Goal: Task Accomplishment & Management: Manage account settings

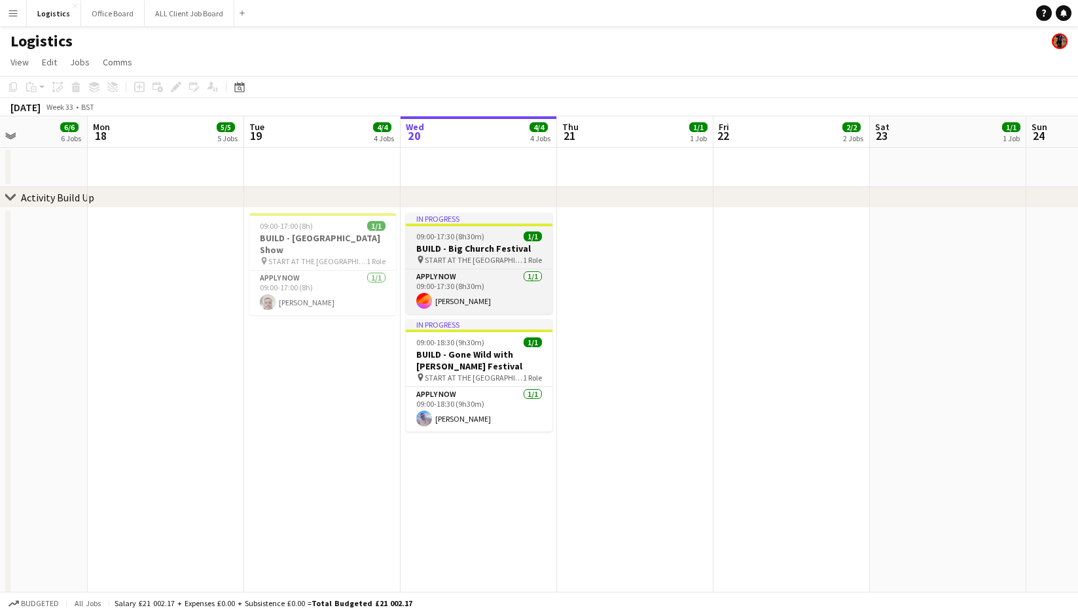
scroll to position [0, 378]
click at [486, 249] on h3 "BUILD - Big Church Festival" at bounding box center [482, 249] width 147 height 12
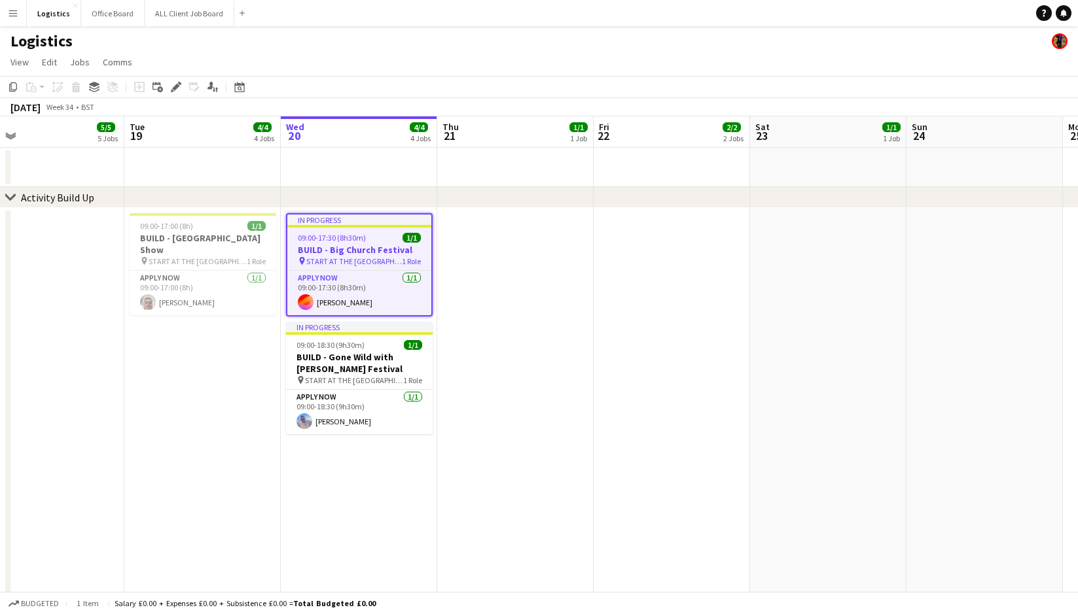
scroll to position [0, 500]
click at [328, 280] on app-card-role "APPLY NOW [DATE] 09:00-17:30 (8h30m) [PERSON_NAME]" at bounding box center [361, 293] width 144 height 44
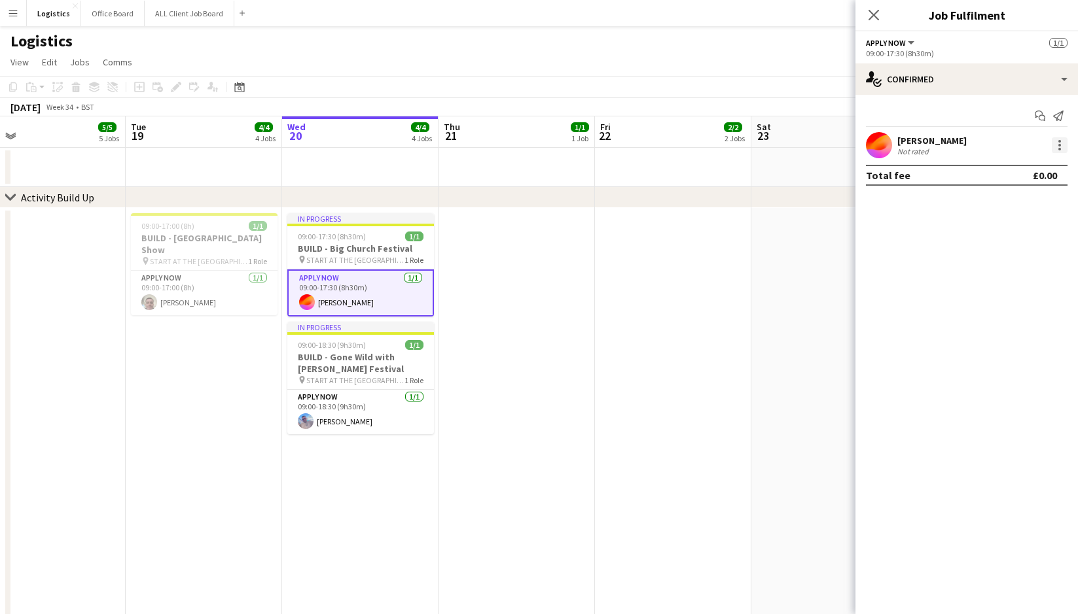
click at [1059, 147] on div at bounding box center [1060, 145] width 16 height 16
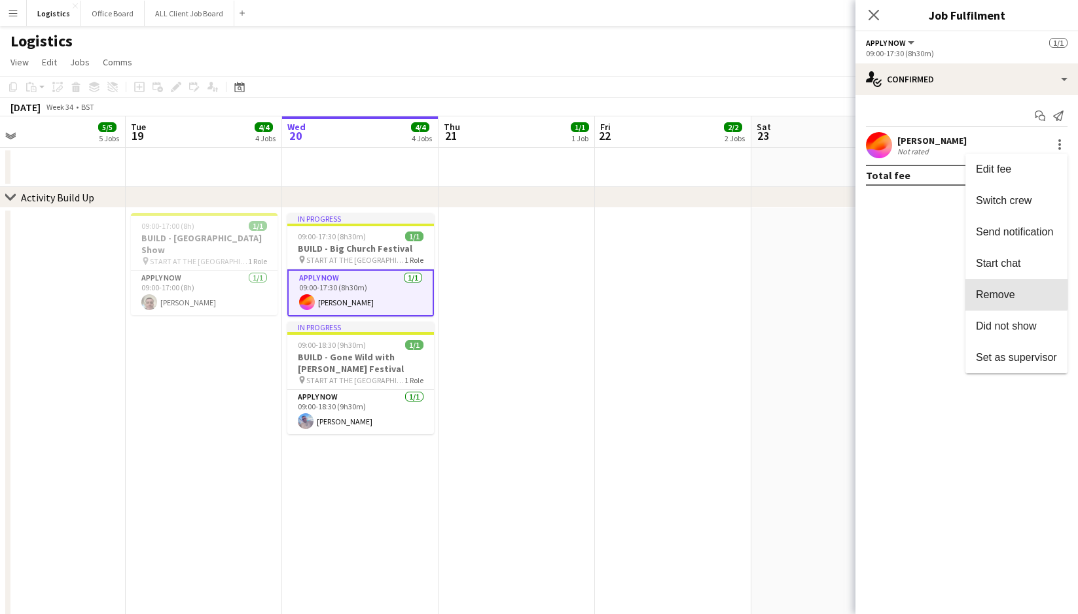
drag, startPoint x: 996, startPoint y: 293, endPoint x: 983, endPoint y: 294, distance: 13.2
click at [995, 293] on span "Remove" at bounding box center [995, 294] width 39 height 11
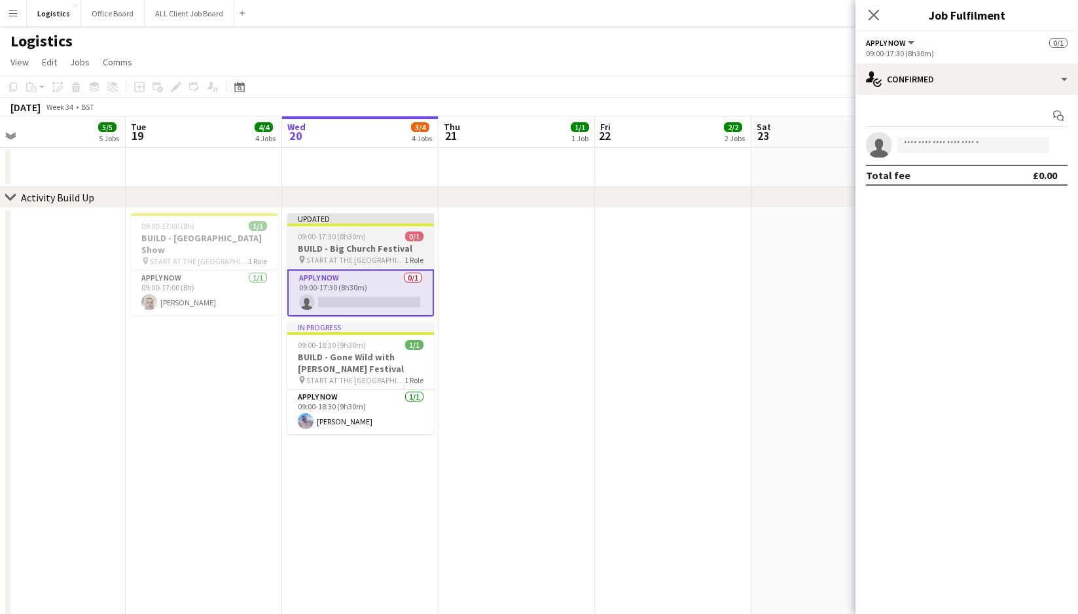
click at [338, 241] on app-job-card "Updated 09:00-17:30 (8h30m) 0/1 BUILD - Big [DEMOGRAPHIC_DATA] Festival pin STA…" at bounding box center [360, 264] width 147 height 103
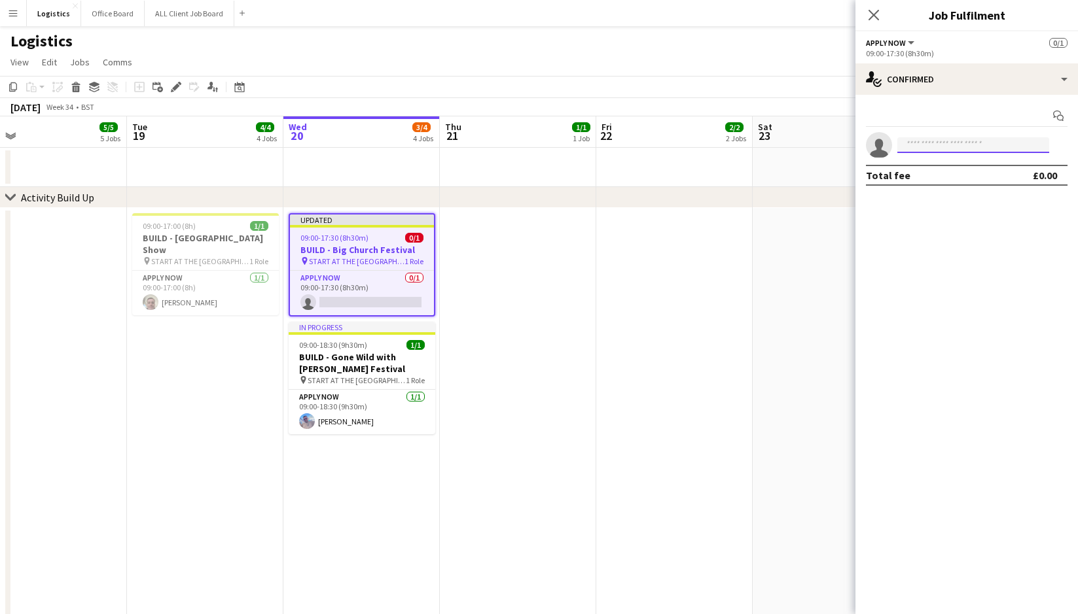
click at [912, 145] on input at bounding box center [973, 145] width 152 height 16
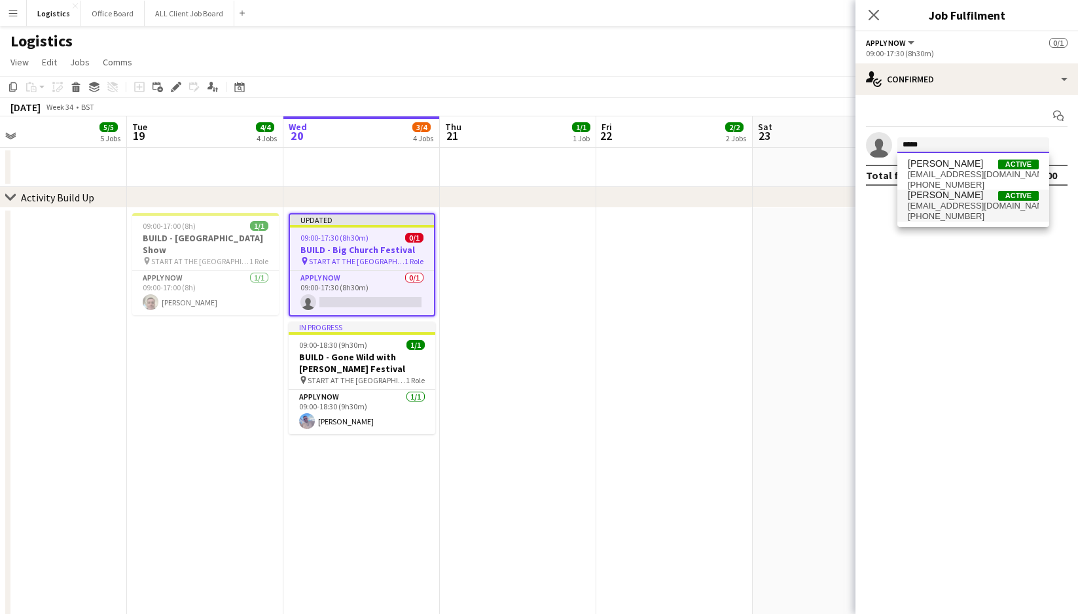
type input "*****"
click at [934, 207] on span "[EMAIL_ADDRESS][DOMAIN_NAME]" at bounding box center [973, 206] width 131 height 10
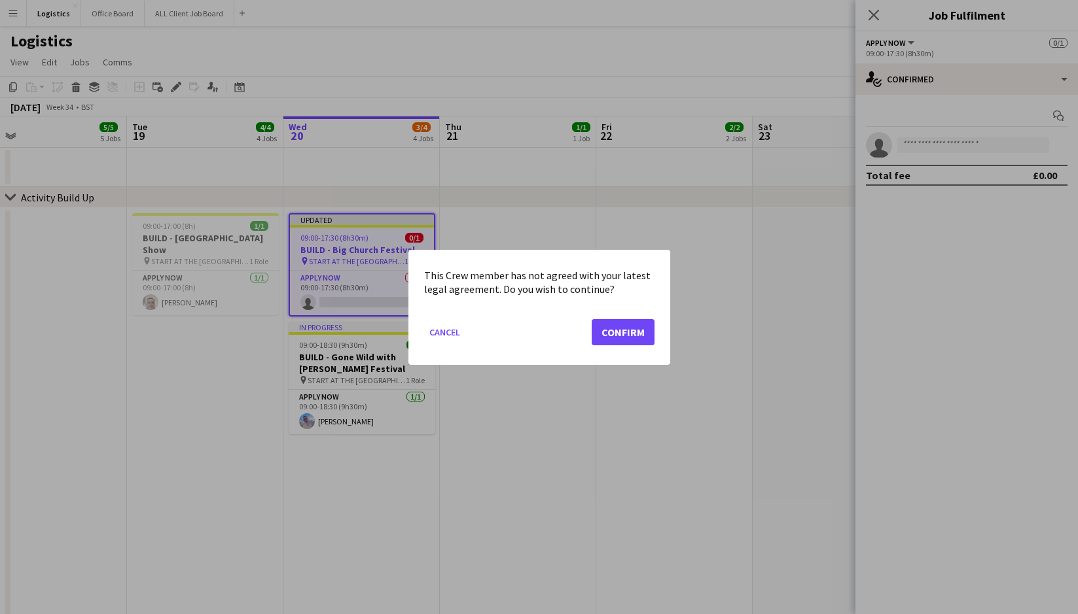
click at [588, 347] on mat-dialog-actions "Cancel Confirm" at bounding box center [539, 337] width 230 height 56
click at [625, 334] on button "Confirm" at bounding box center [623, 332] width 63 height 26
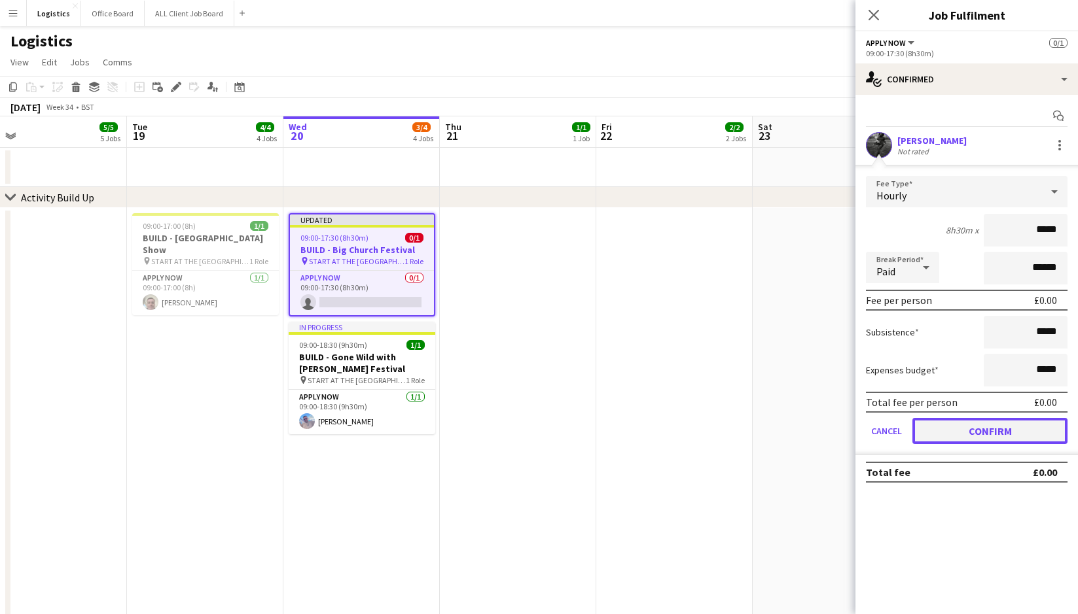
click at [991, 434] on button "Confirm" at bounding box center [989, 431] width 155 height 26
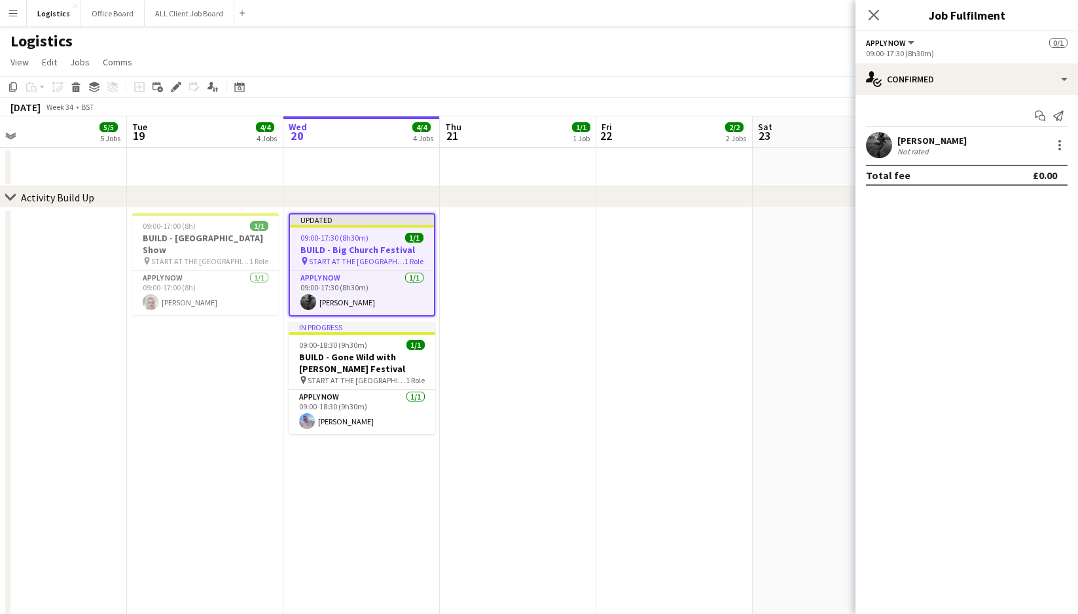
drag, startPoint x: 876, startPoint y: 14, endPoint x: 887, endPoint y: 31, distance: 21.2
click at [875, 14] on icon at bounding box center [873, 15] width 10 height 10
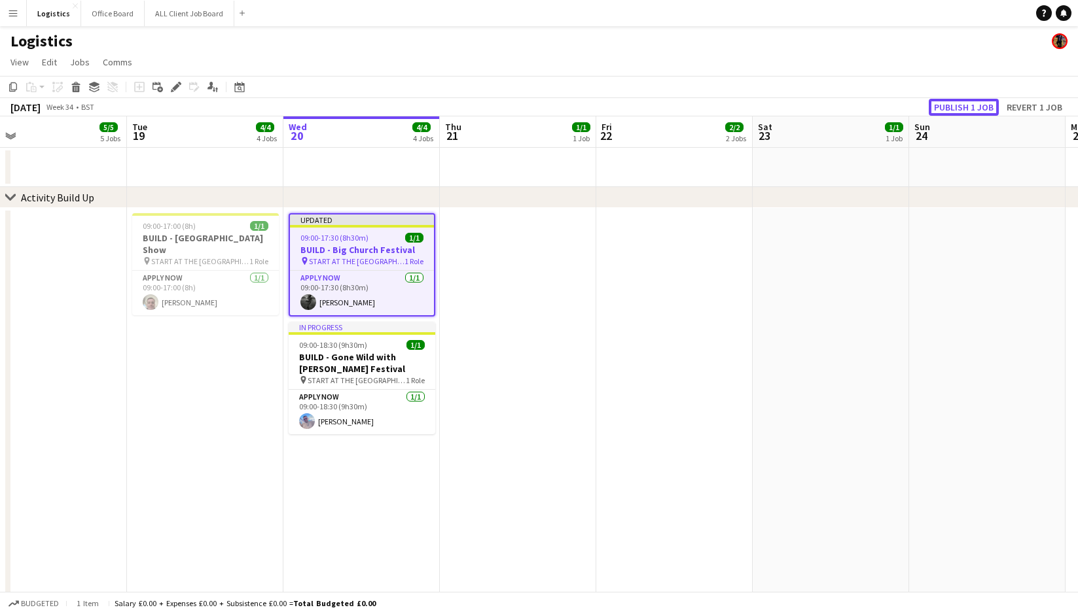
click at [963, 110] on button "Publish 1 job" at bounding box center [964, 107] width 70 height 17
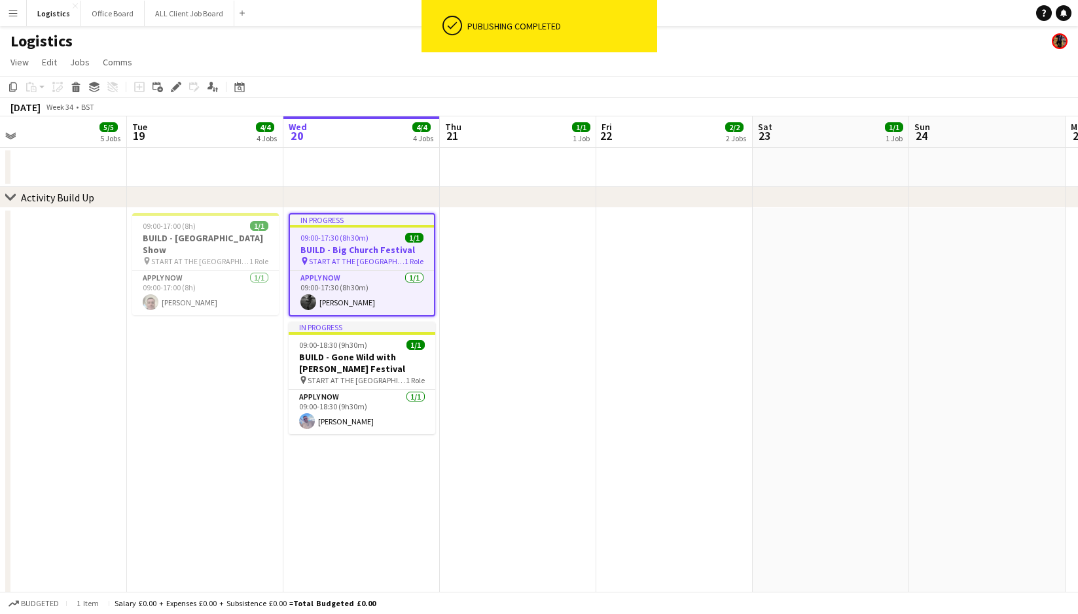
drag, startPoint x: 328, startPoint y: 37, endPoint x: 333, endPoint y: 72, distance: 35.0
click at [328, 37] on div "Logistics" at bounding box center [539, 38] width 1078 height 25
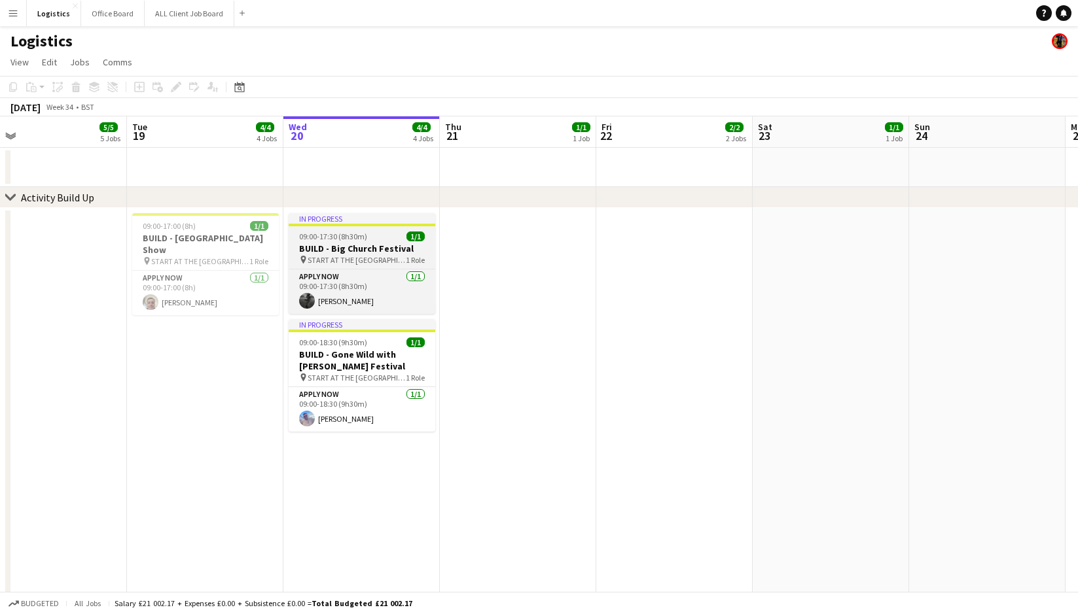
click at [340, 248] on h3 "BUILD - Big Church Festival" at bounding box center [362, 249] width 147 height 12
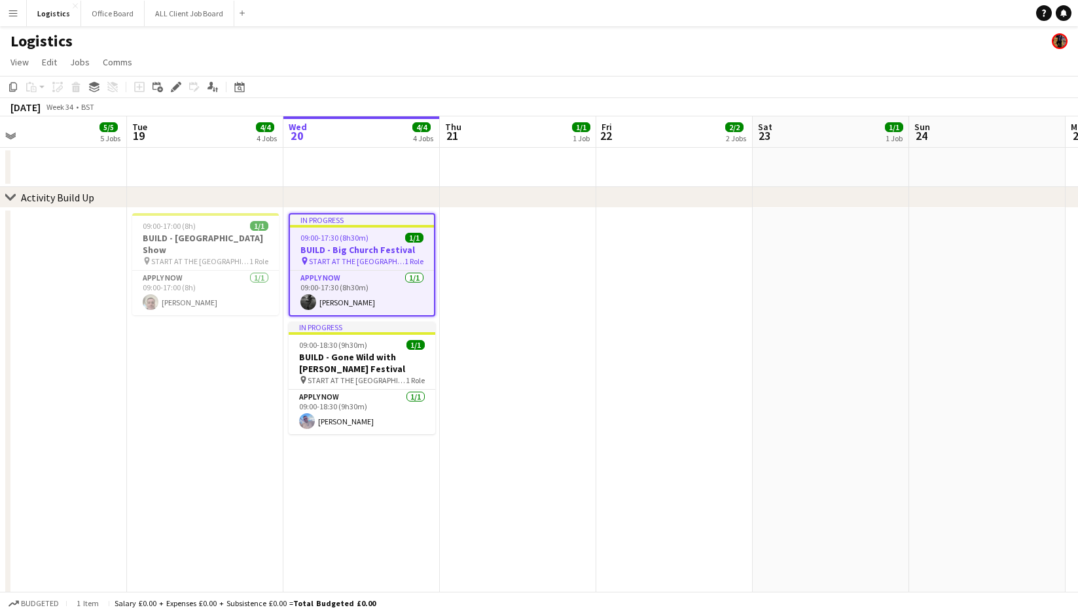
drag, startPoint x: 177, startPoint y: 87, endPoint x: 184, endPoint y: 90, distance: 7.9
click at [177, 87] on icon at bounding box center [175, 87] width 7 height 7
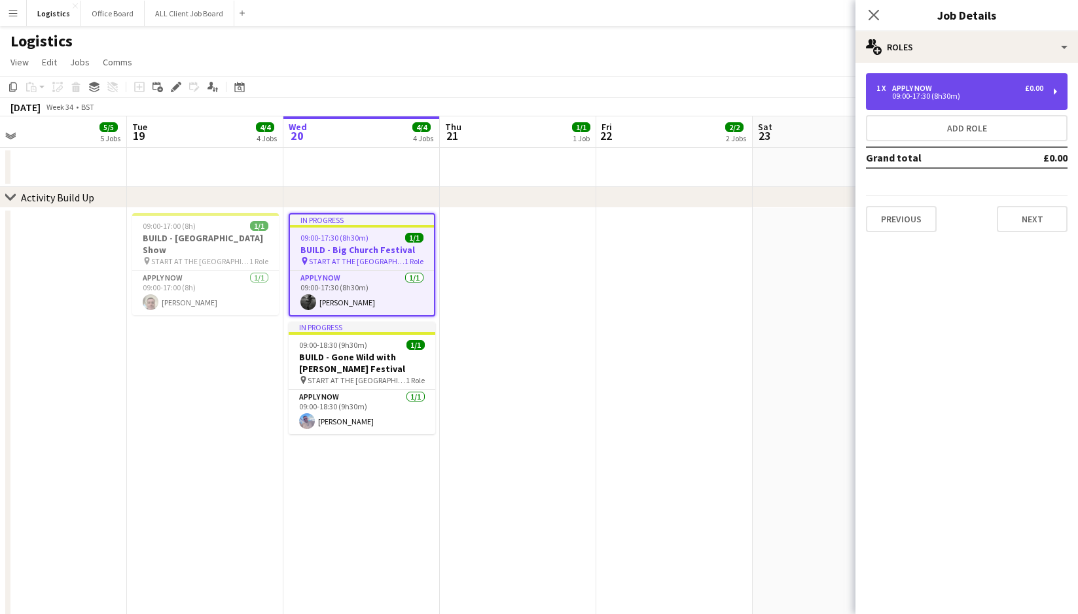
click at [921, 93] on div "09:00-17:30 (8h30m)" at bounding box center [959, 96] width 167 height 7
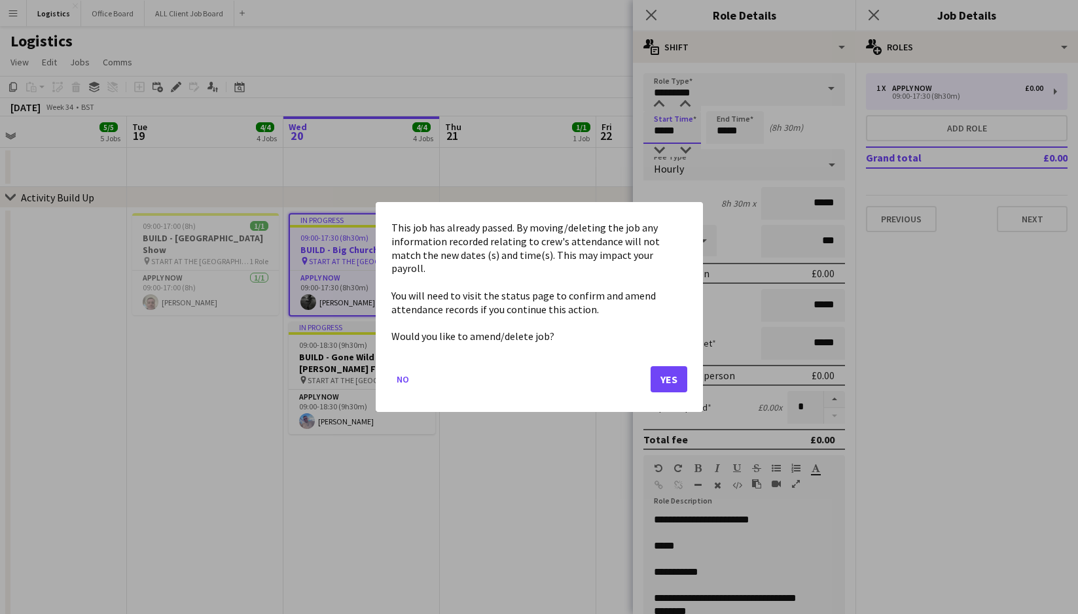
drag, startPoint x: 681, startPoint y: 132, endPoint x: 673, endPoint y: 124, distance: 11.1
drag, startPoint x: 663, startPoint y: 374, endPoint x: 667, endPoint y: 359, distance: 15.6
click at [663, 374] on button "Yes" at bounding box center [668, 379] width 37 height 26
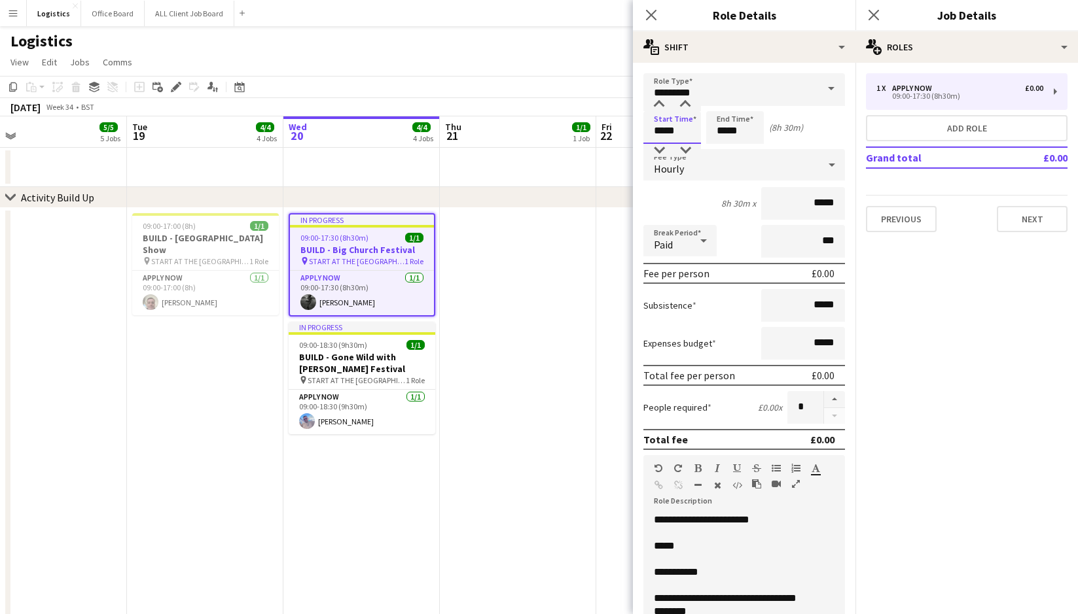
drag, startPoint x: 656, startPoint y: 132, endPoint x: 663, endPoint y: 113, distance: 20.3
click at [656, 132] on input "*****" at bounding box center [672, 127] width 58 height 33
click at [659, 101] on div at bounding box center [659, 104] width 26 height 13
click at [656, 102] on div at bounding box center [659, 104] width 26 height 13
click at [685, 103] on div at bounding box center [685, 104] width 26 height 13
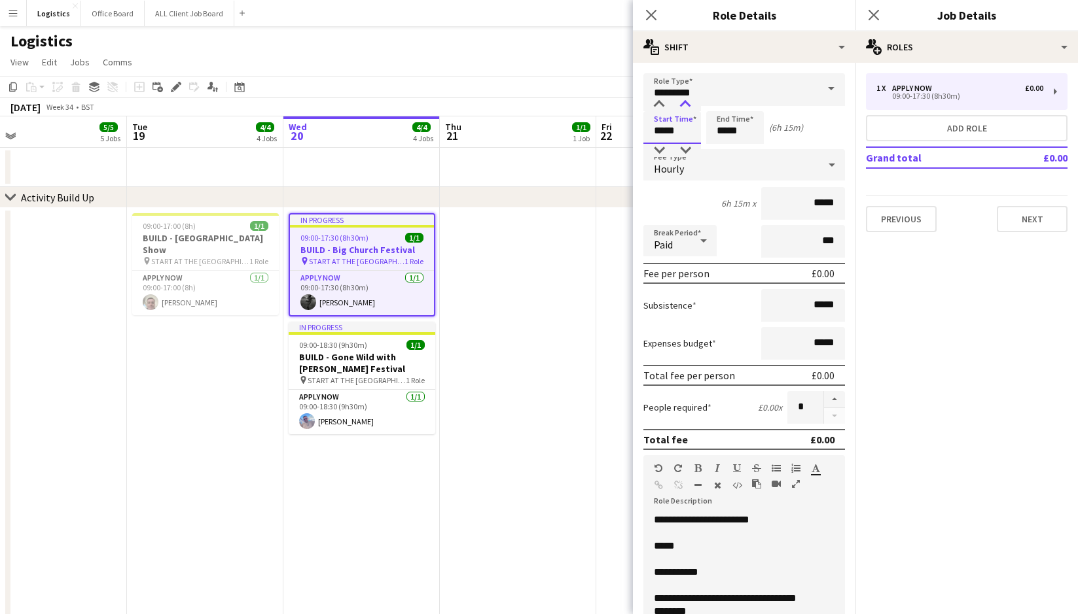
click at [685, 103] on div at bounding box center [685, 104] width 26 height 13
type input "*****"
click at [686, 150] on div at bounding box center [685, 150] width 26 height 13
click at [717, 131] on input "*****" at bounding box center [735, 127] width 58 height 33
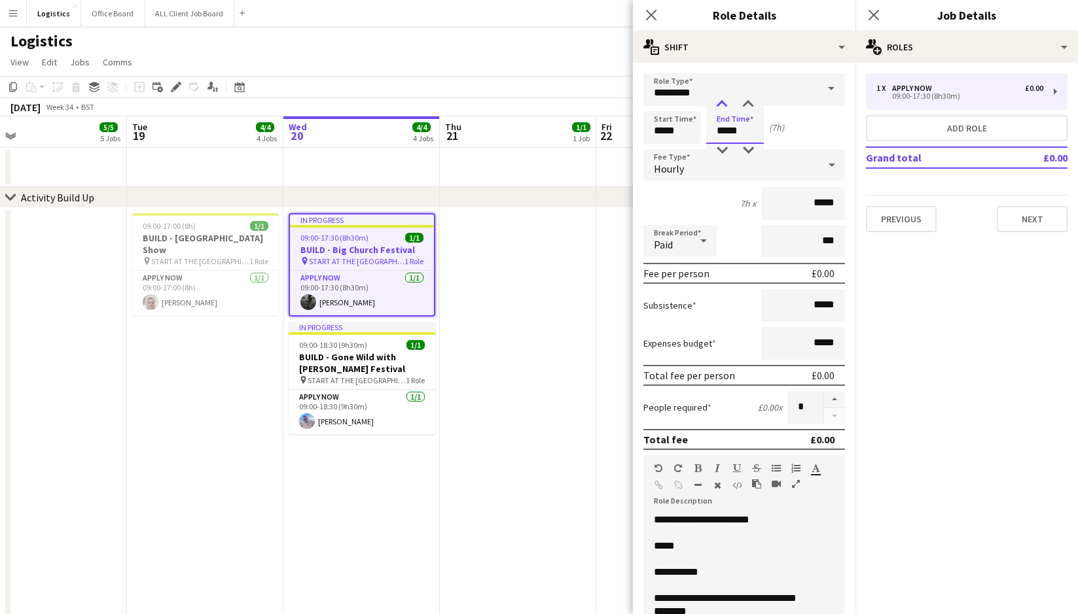
click at [722, 105] on div at bounding box center [722, 104] width 26 height 13
click at [749, 103] on div at bounding box center [748, 104] width 26 height 13
type input "*****"
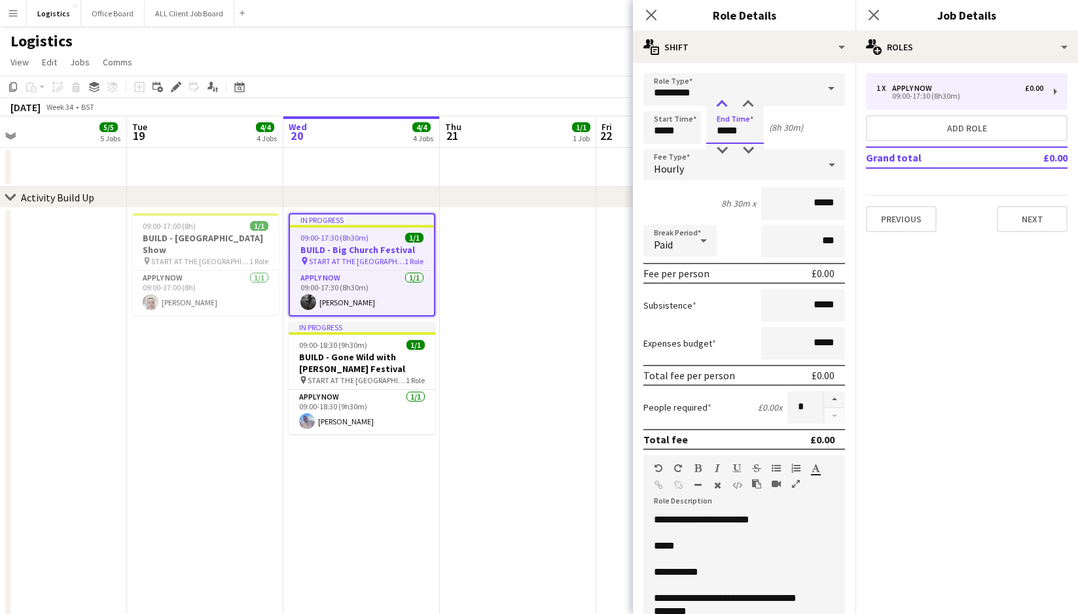
click at [721, 103] on div at bounding box center [722, 104] width 26 height 13
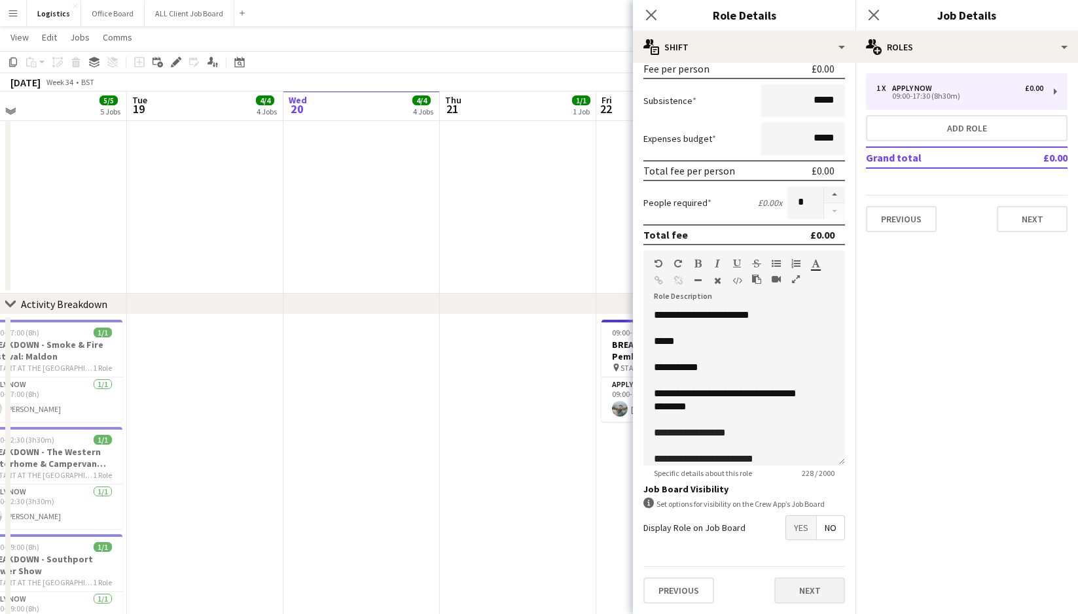
scroll to position [506, 0]
drag, startPoint x: 819, startPoint y: 594, endPoint x: 819, endPoint y: 567, distance: 26.8
click at [819, 595] on button "Next" at bounding box center [809, 591] width 71 height 26
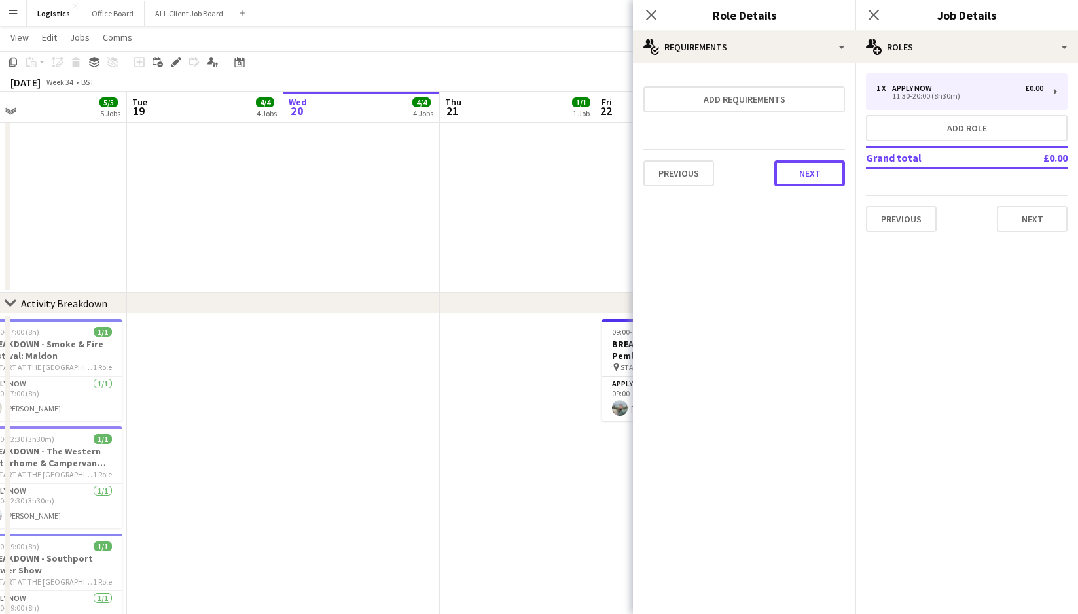
click at [811, 181] on button "Next" at bounding box center [809, 173] width 71 height 26
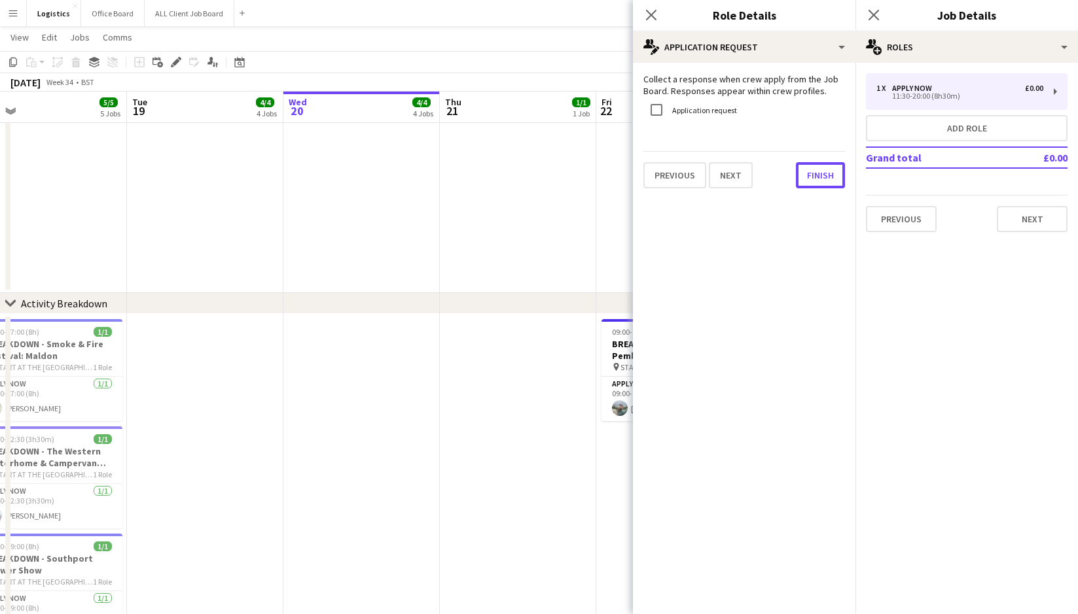
drag, startPoint x: 819, startPoint y: 178, endPoint x: 835, endPoint y: 152, distance: 30.5
click at [819, 179] on button "Finish" at bounding box center [820, 175] width 49 height 26
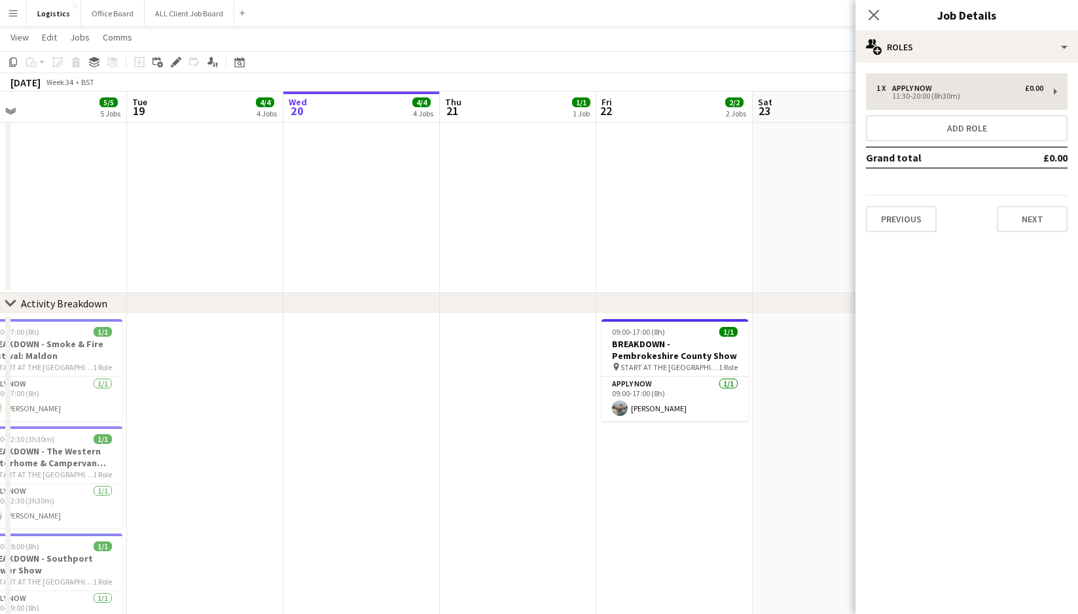
drag, startPoint x: 876, startPoint y: 16, endPoint x: 964, endPoint y: 108, distance: 127.7
click at [875, 16] on icon "Close pop-in" at bounding box center [873, 15] width 10 height 10
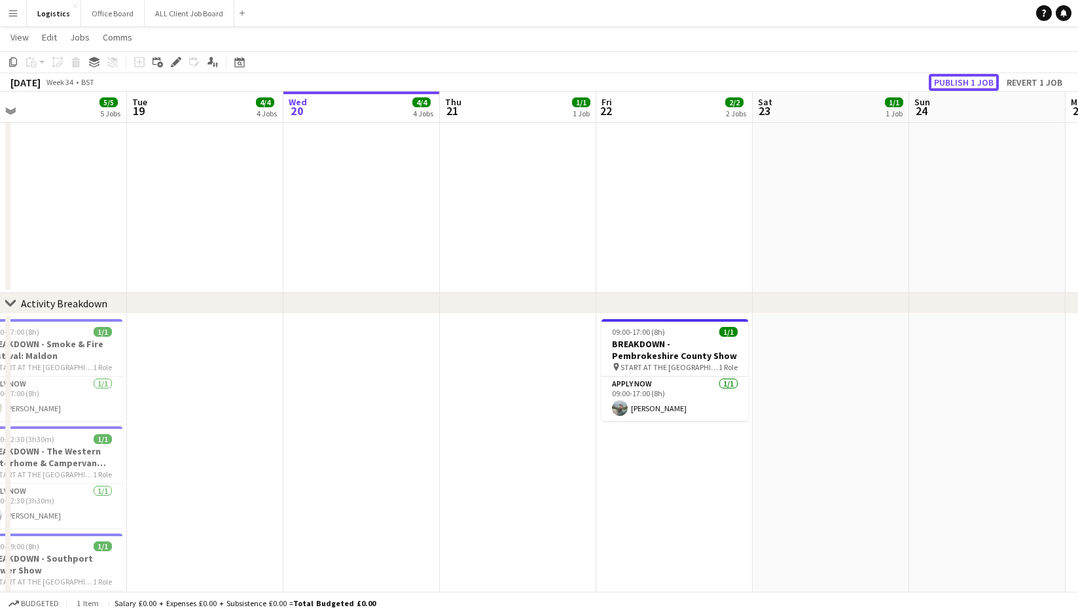
click at [954, 82] on button "Publish 1 job" at bounding box center [964, 82] width 70 height 17
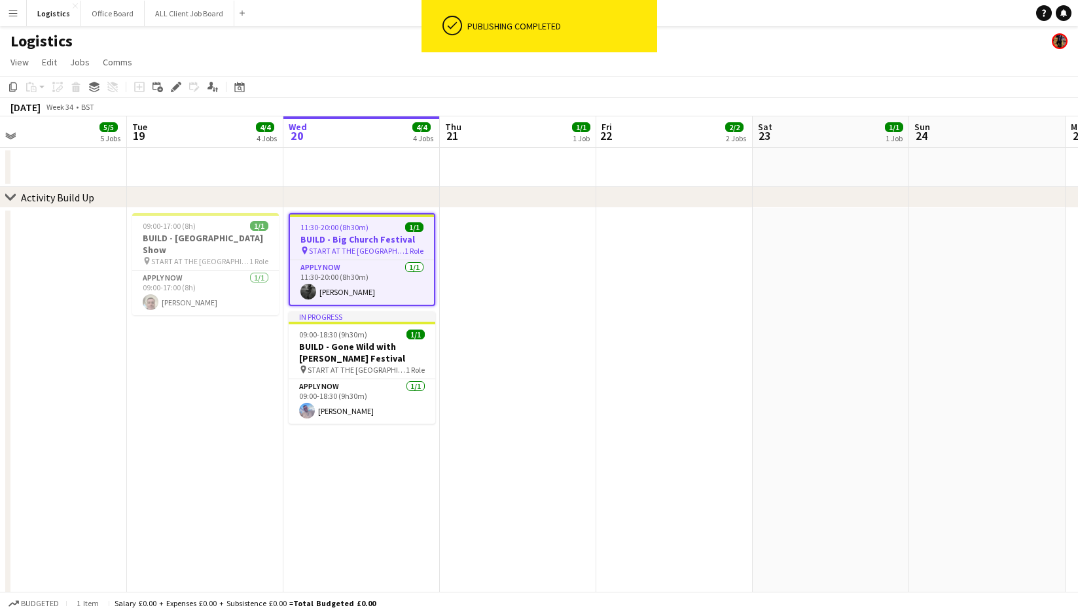
click at [378, 233] on app-job-card "11:30-20:00 (8h30m) 1/1 BUILD - Big [DEMOGRAPHIC_DATA] Festival pin START AT TH…" at bounding box center [362, 259] width 147 height 93
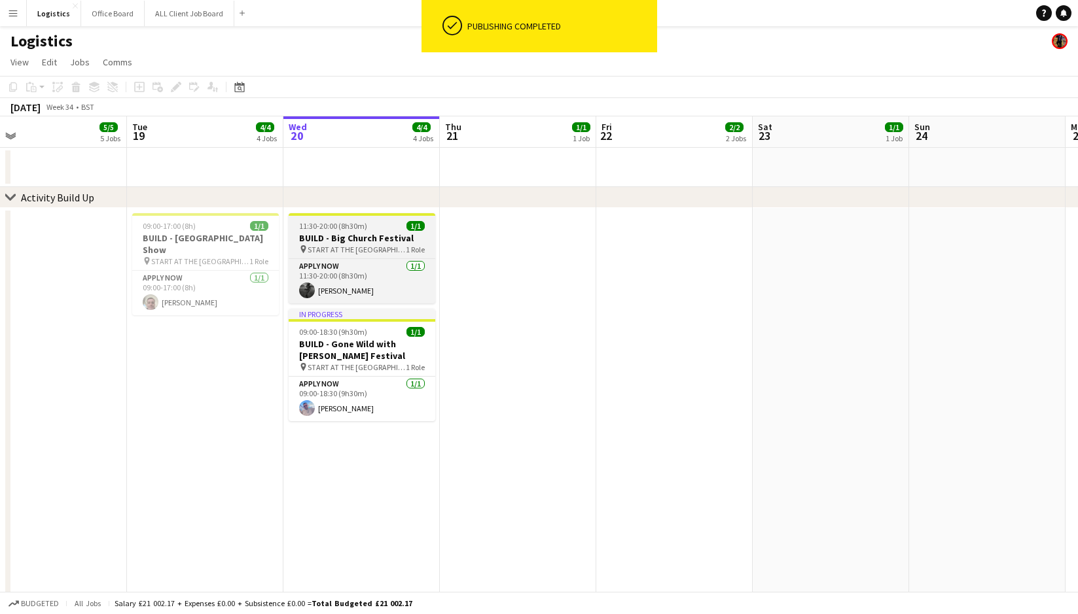
click at [369, 228] on div "11:30-20:00 (8h30m) 1/1" at bounding box center [362, 226] width 147 height 10
